Goal: Navigation & Orientation: Find specific page/section

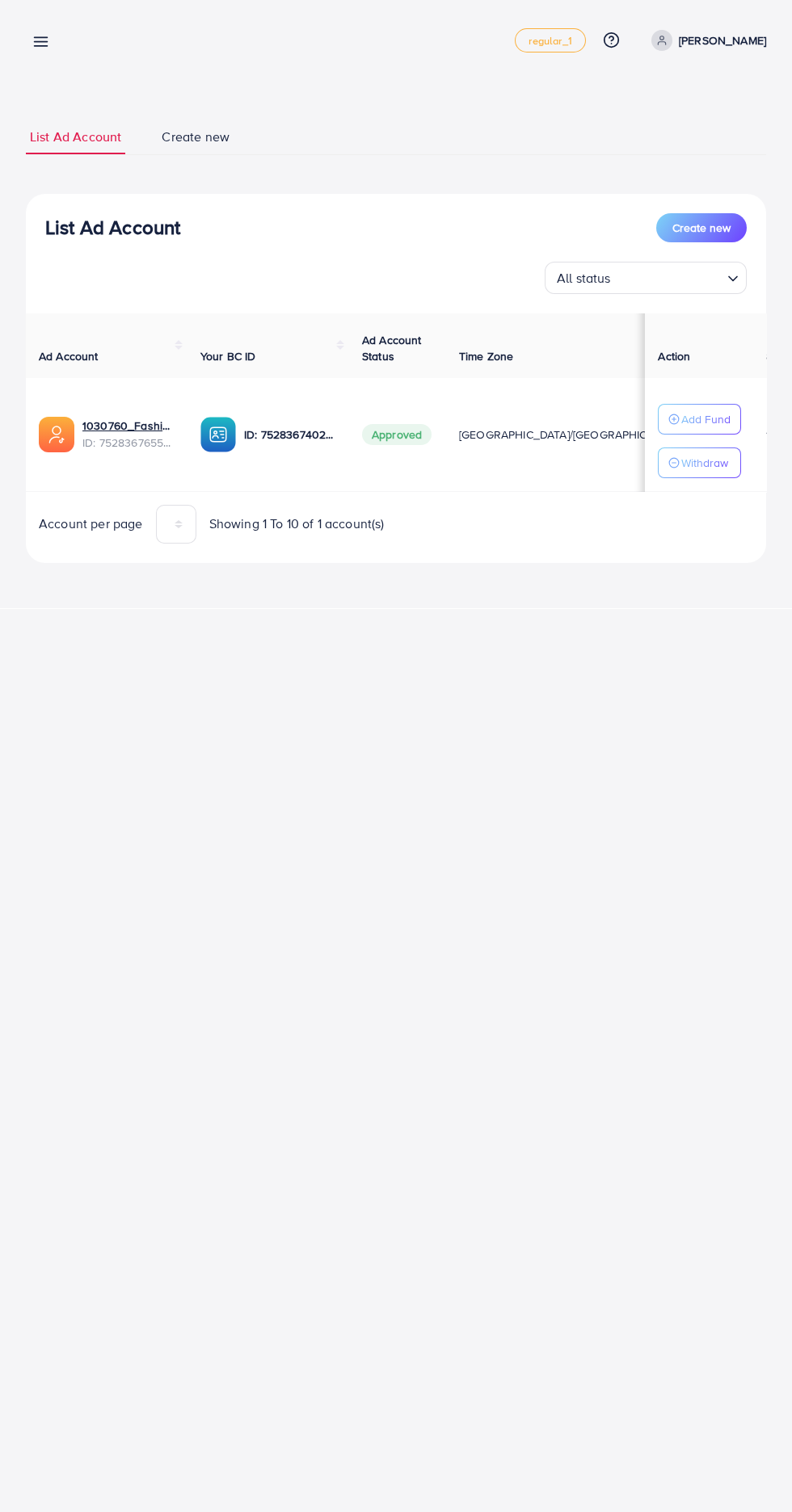
click at [37, 40] on icon at bounding box center [41, 42] width 17 height 17
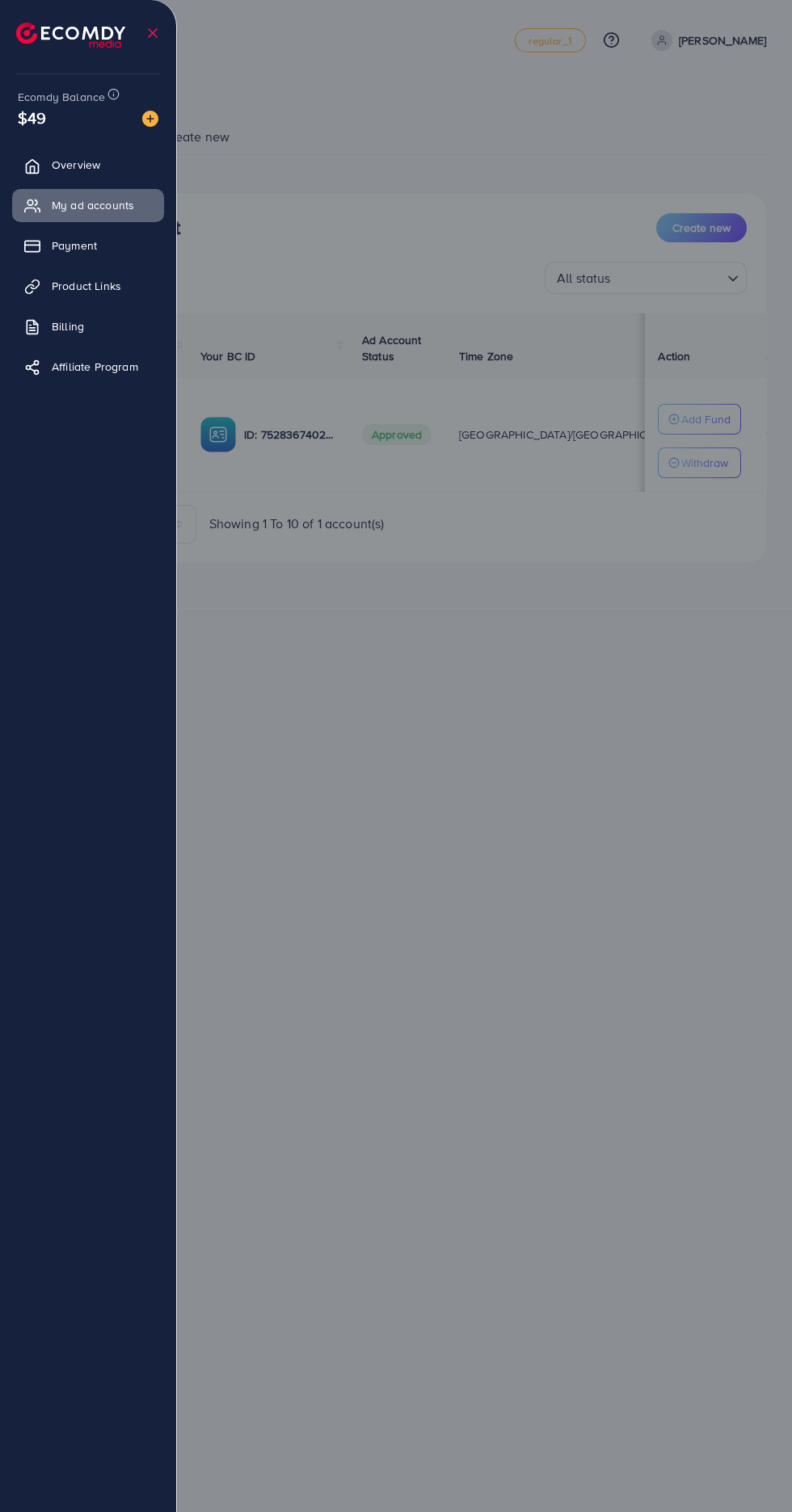
click at [60, 283] on span "Product Links" at bounding box center [86, 286] width 70 height 16
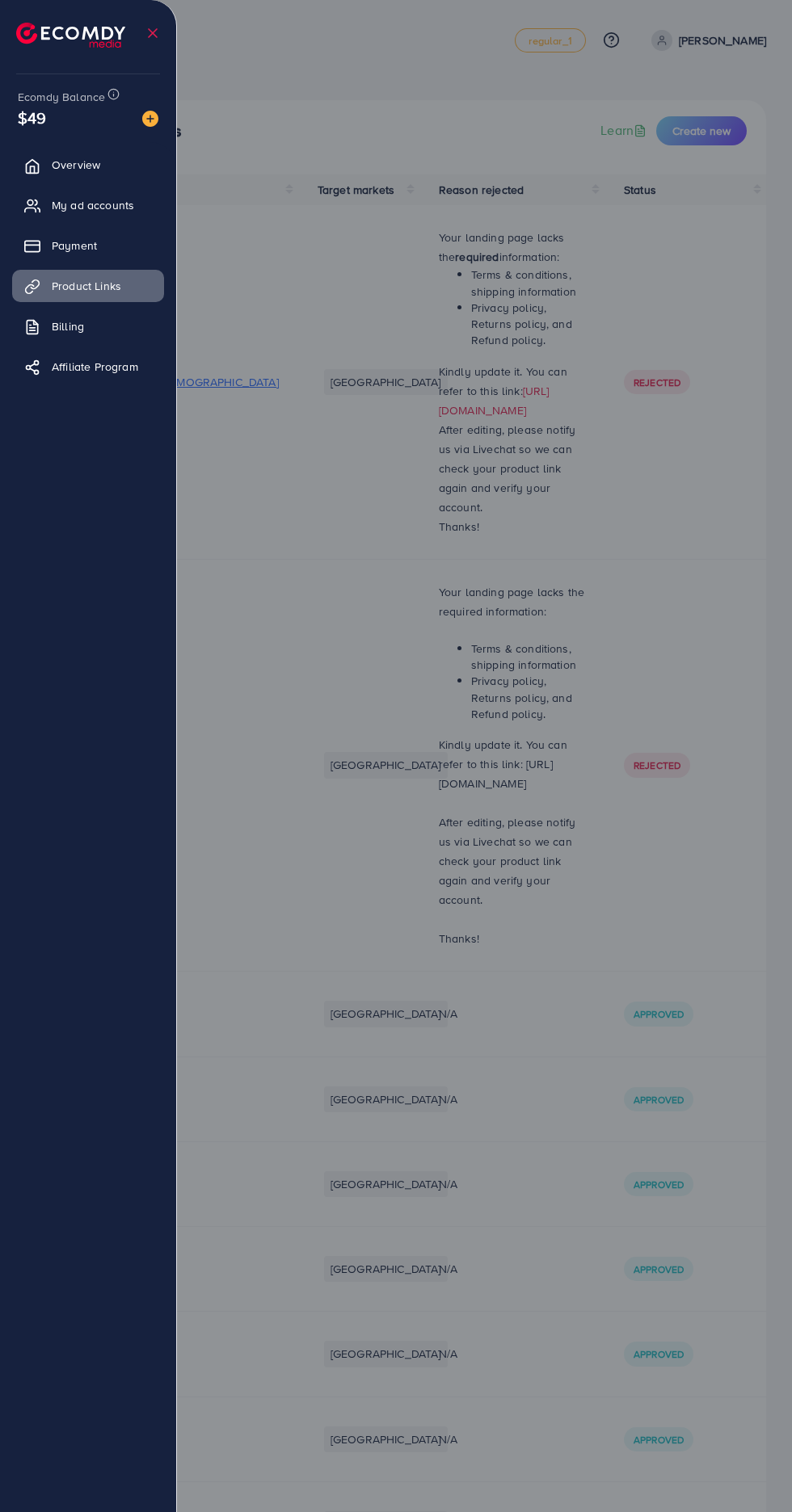
click at [111, 206] on span "My ad accounts" at bounding box center [93, 205] width 82 height 16
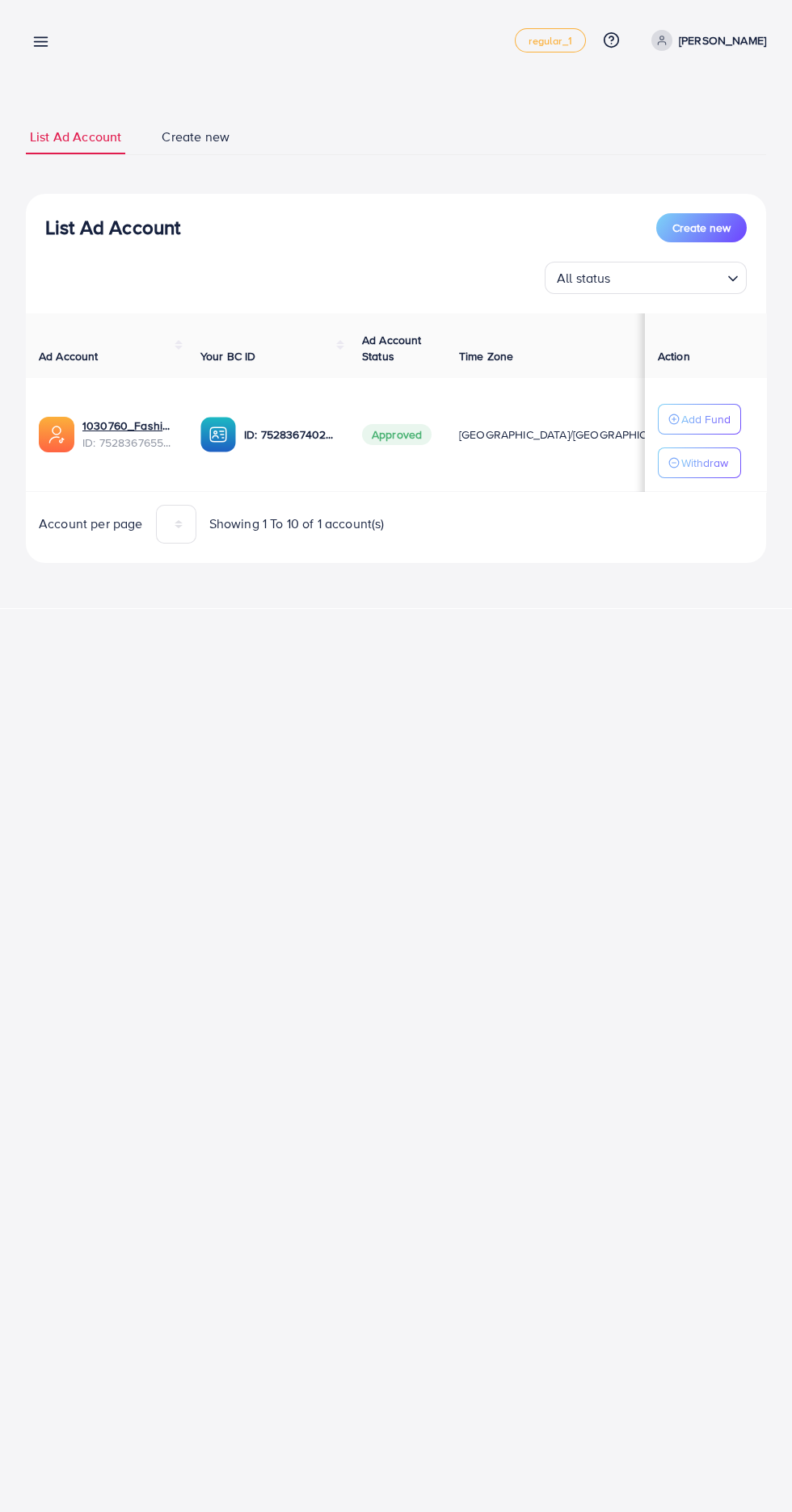
click at [40, 50] on icon at bounding box center [41, 42] width 17 height 17
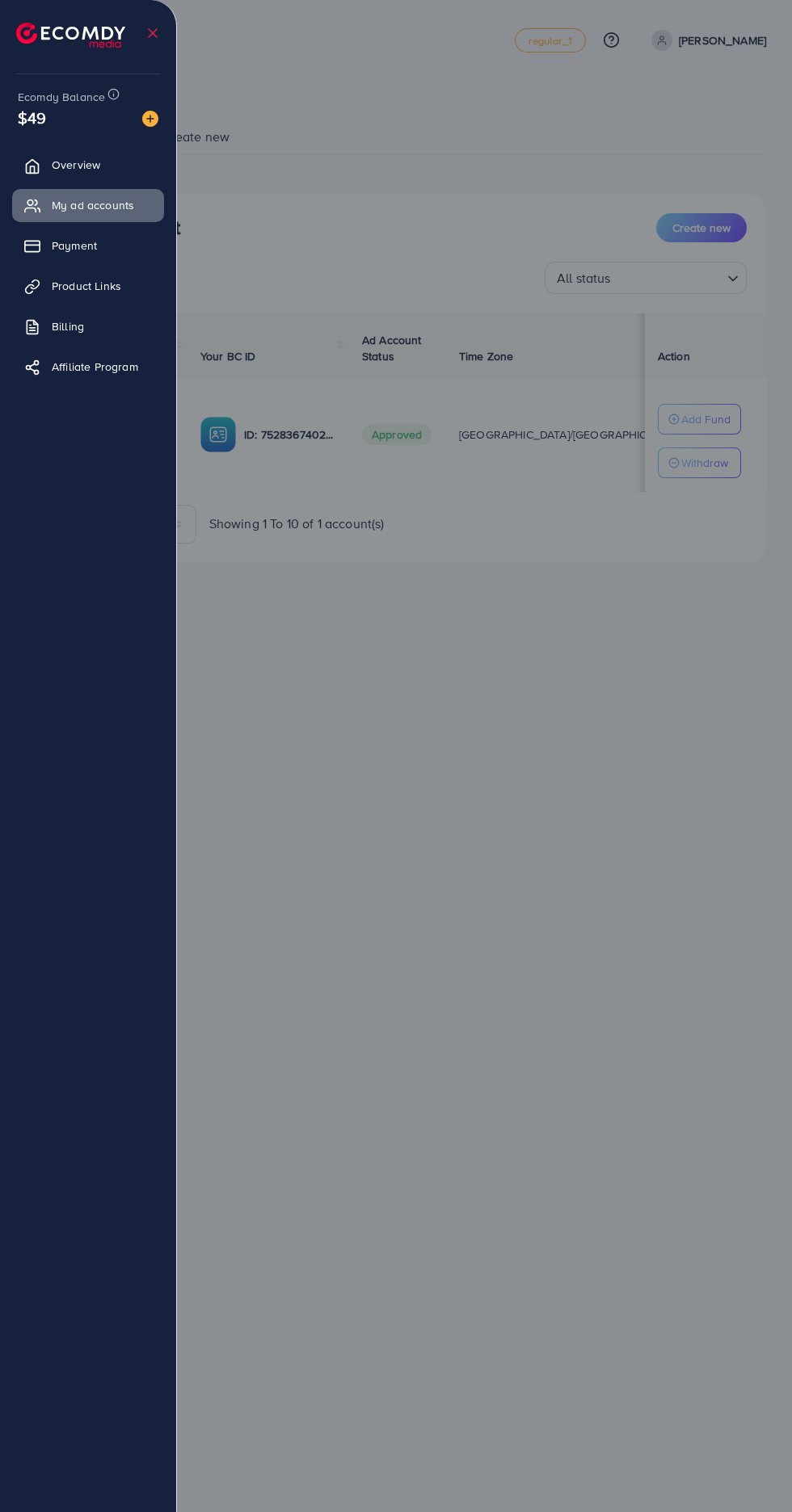
click at [60, 282] on span "Product Links" at bounding box center [86, 286] width 70 height 16
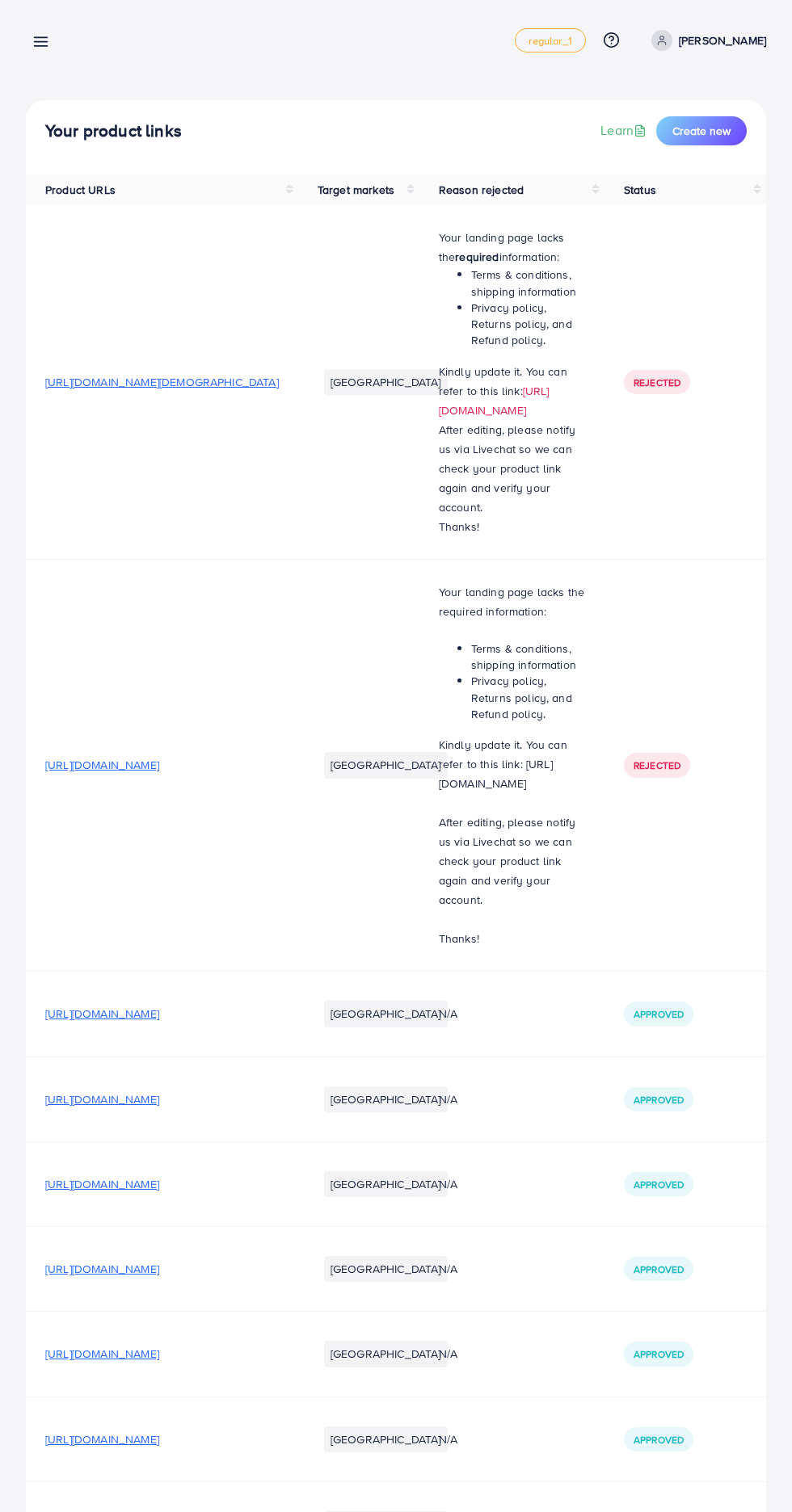
click at [43, 42] on line at bounding box center [41, 42] width 13 height 0
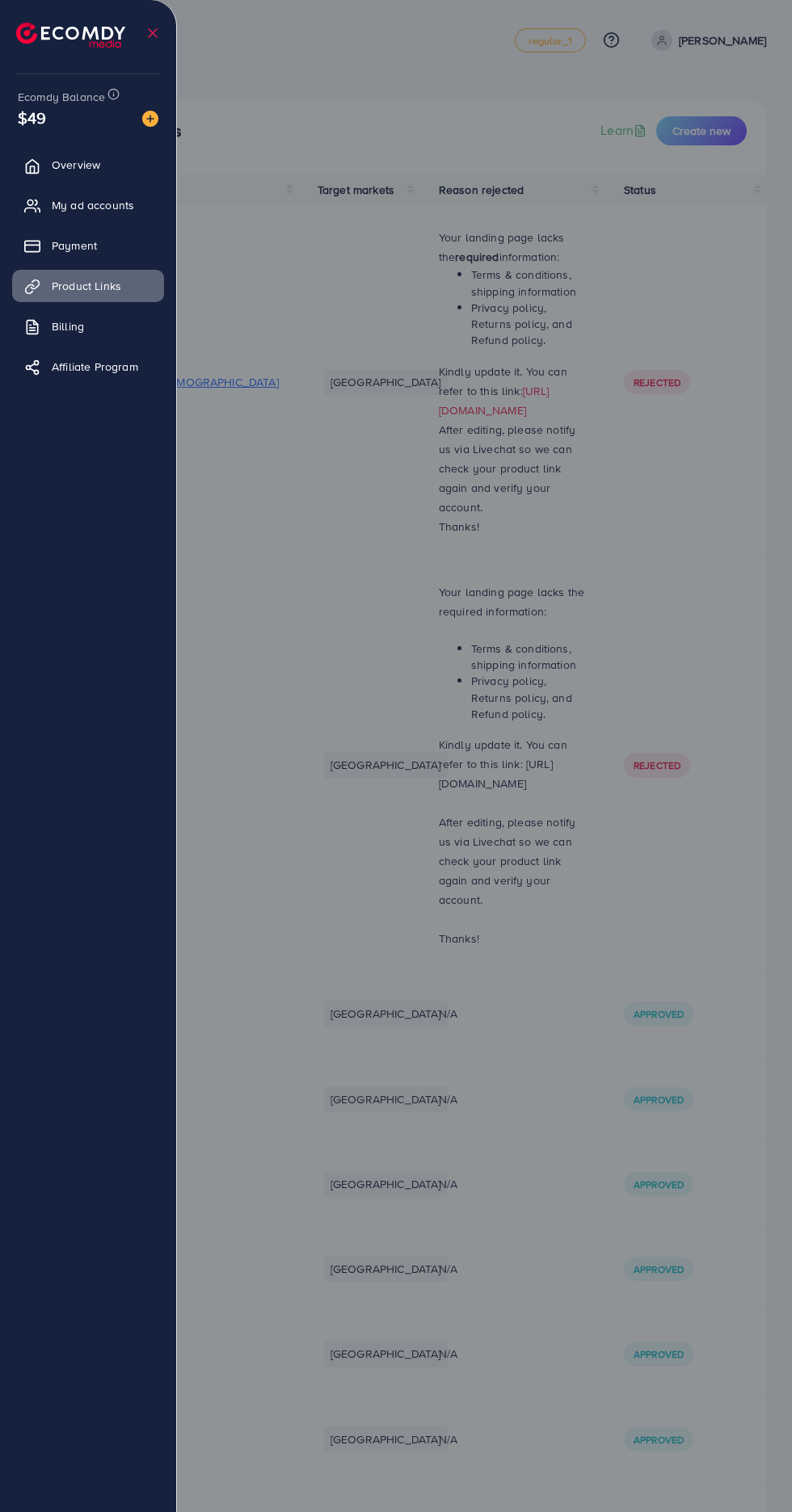
click at [61, 208] on span "My ad accounts" at bounding box center [93, 205] width 82 height 16
